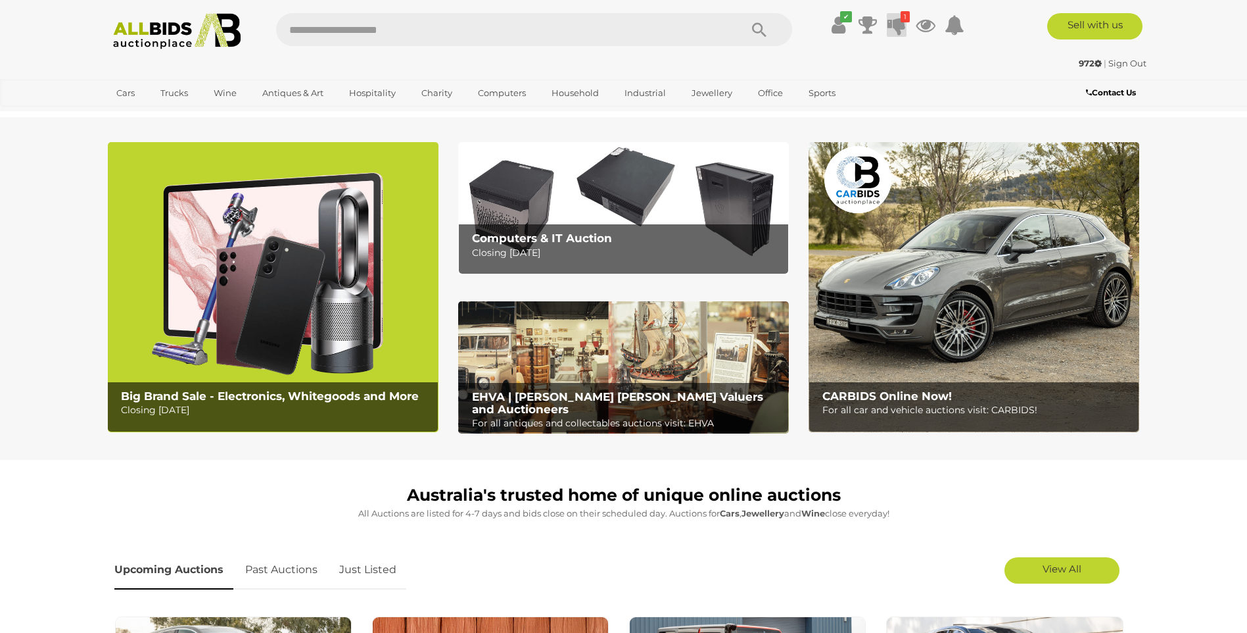
click at [901, 23] on icon at bounding box center [897, 25] width 18 height 24
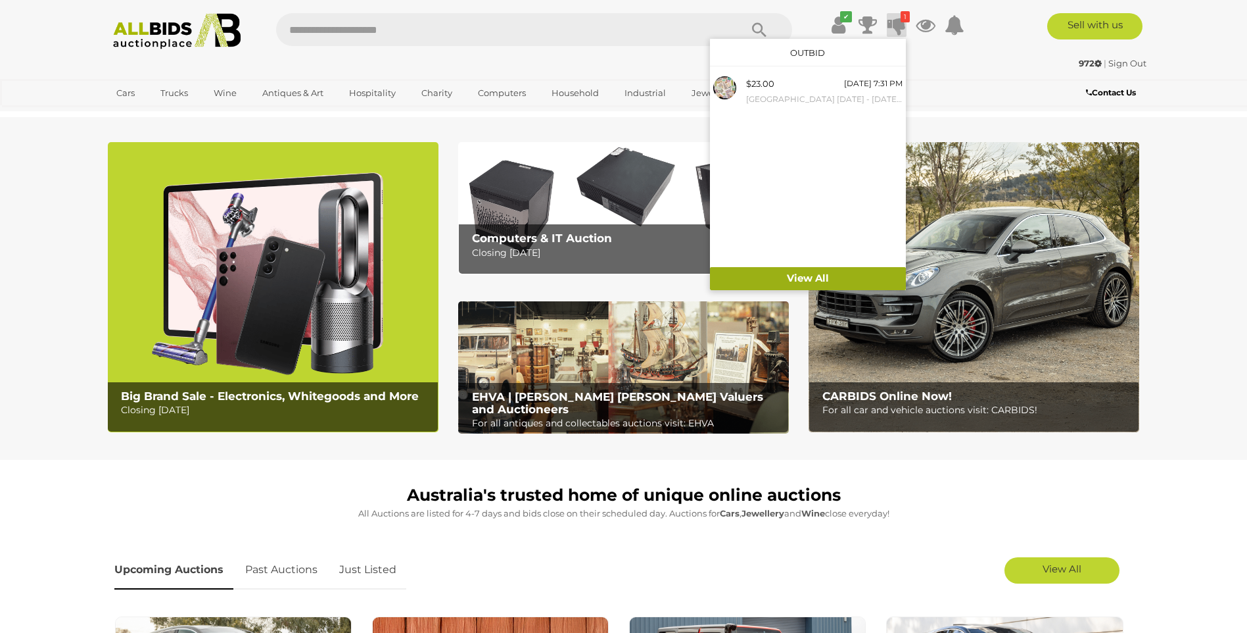
click at [791, 278] on link "View All" at bounding box center [808, 278] width 196 height 23
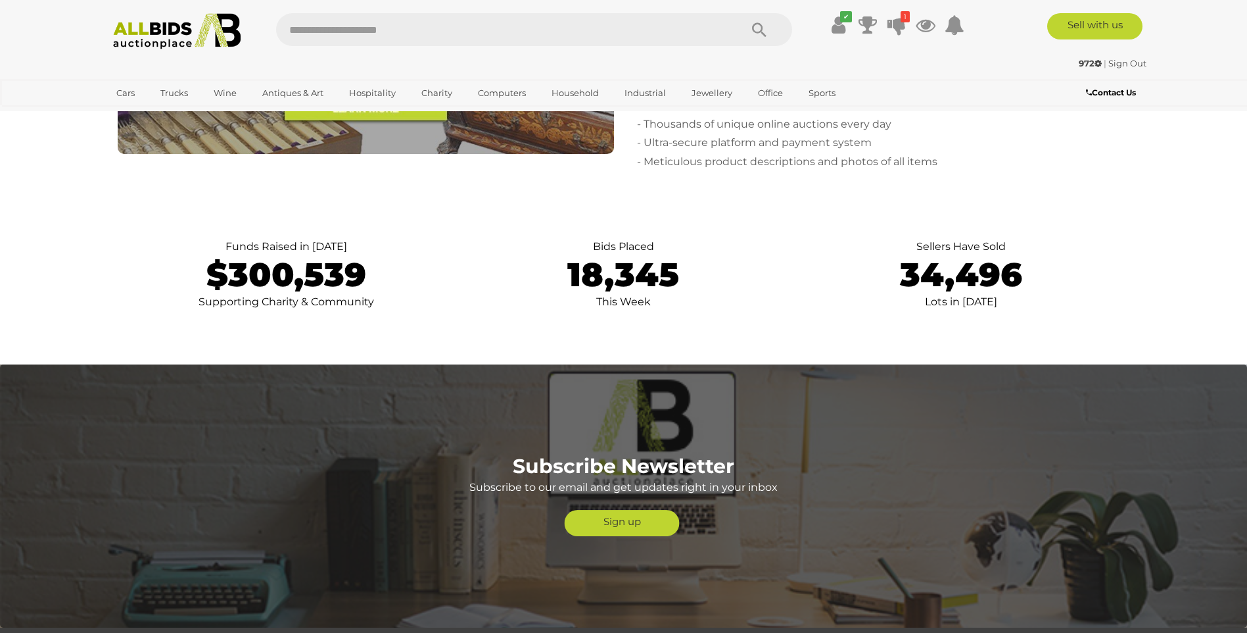
scroll to position [2841, 0]
